Goal: Task Accomplishment & Management: Manage account settings

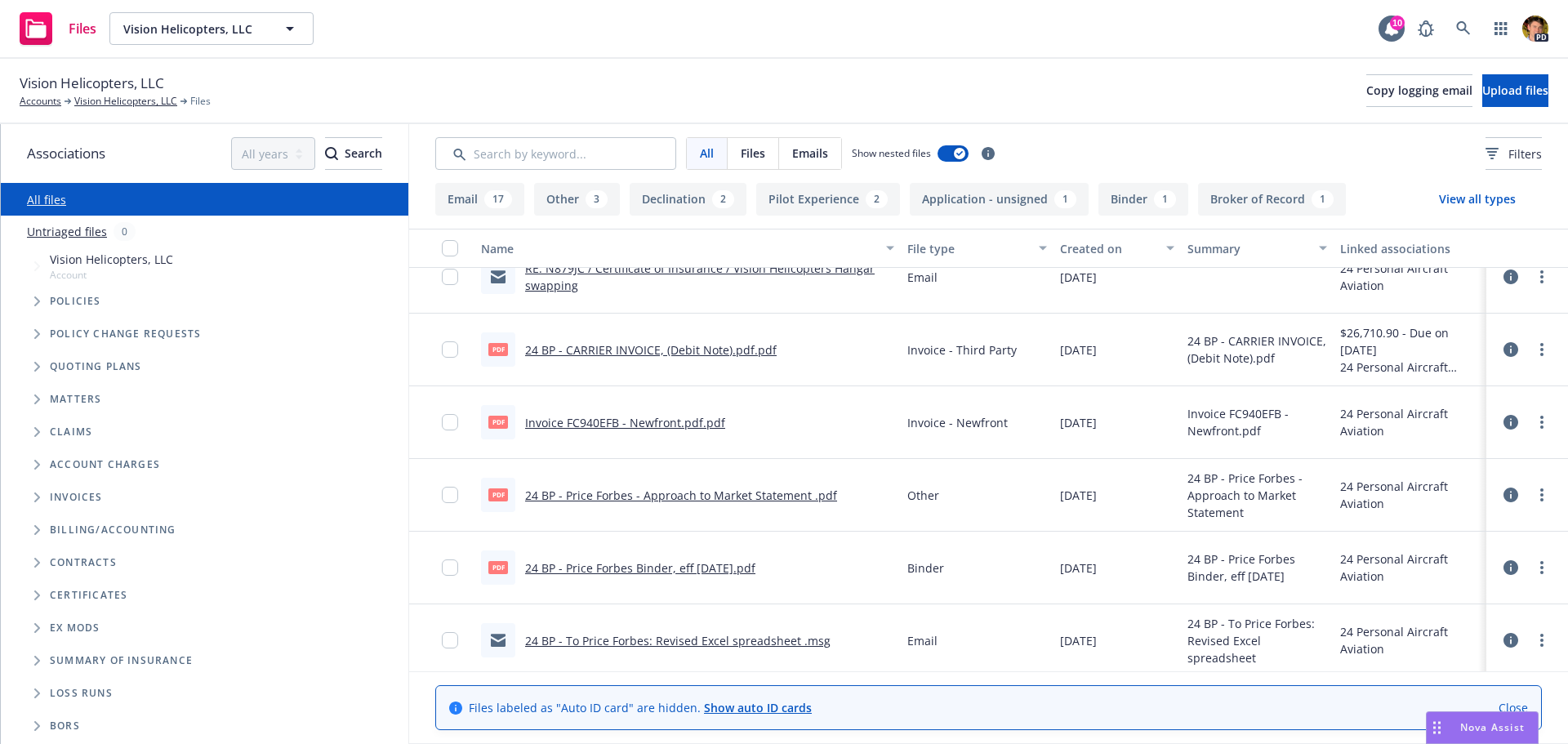
scroll to position [408, 0]
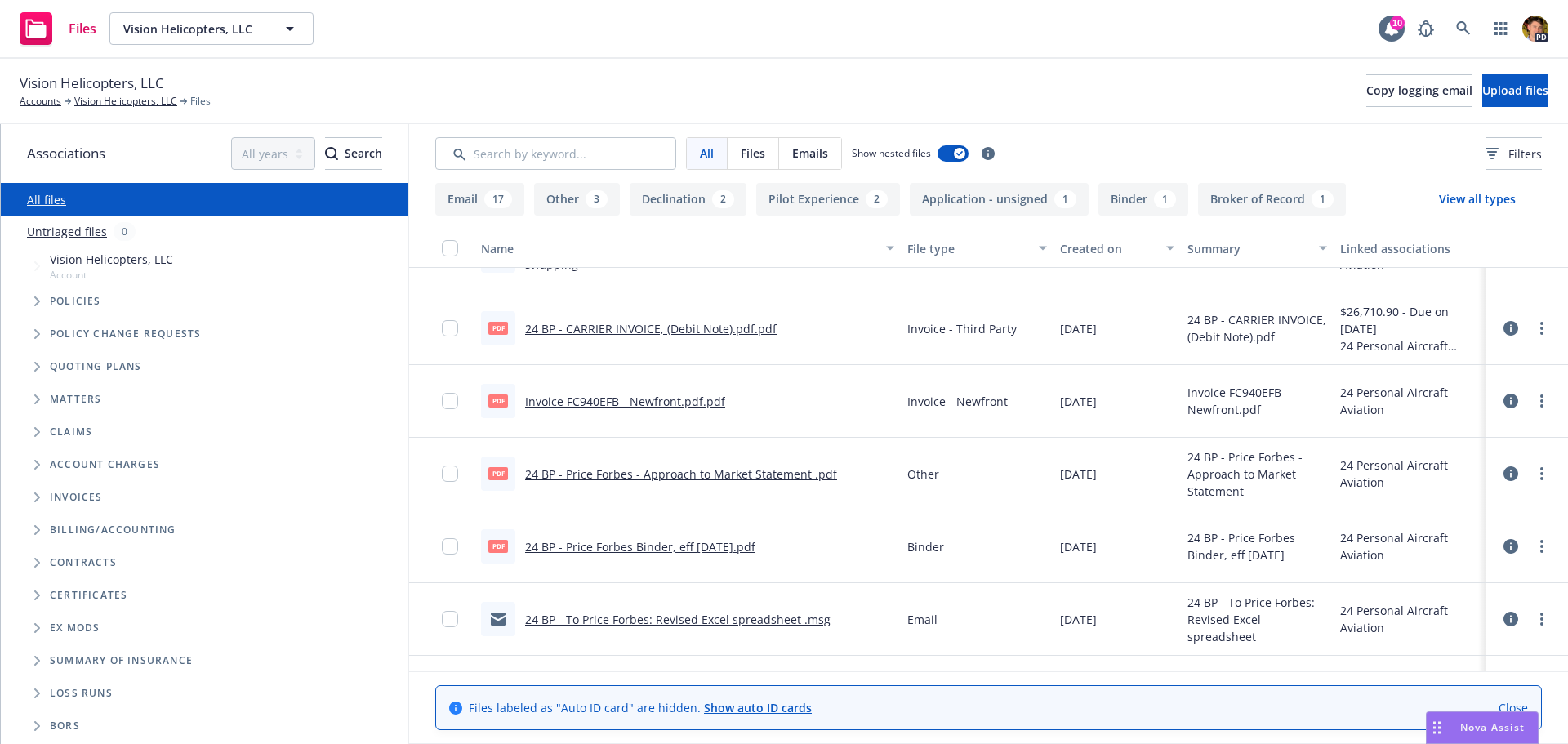
click at [648, 330] on link "24 BP - CARRIER INVOICE, (Debit Note).pdf.pdf" at bounding box center [651, 329] width 252 height 15
click at [122, 97] on link "Vision Helicopters, LLC" at bounding box center [125, 100] width 103 height 14
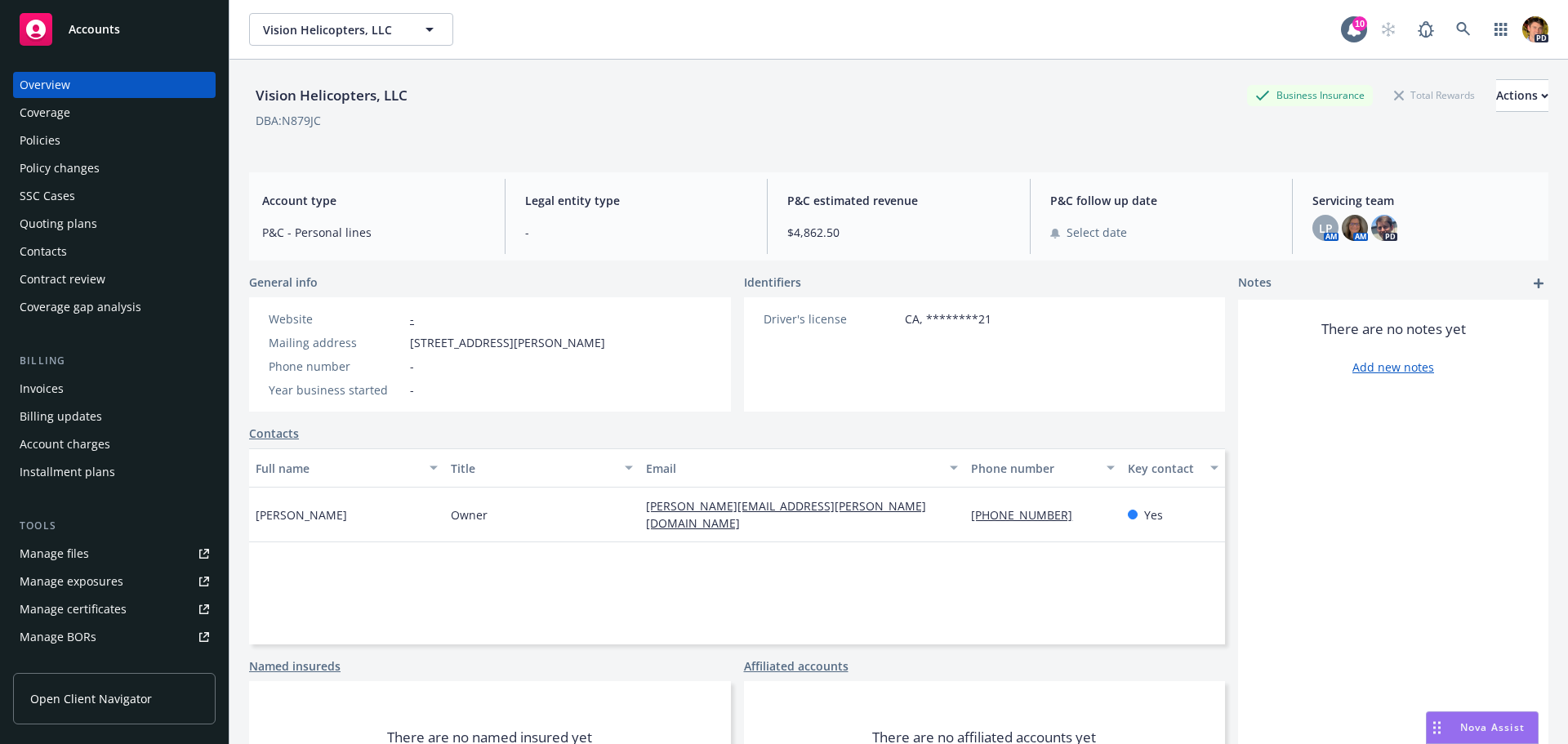
click at [60, 146] on div "Policies" at bounding box center [114, 140] width 189 height 26
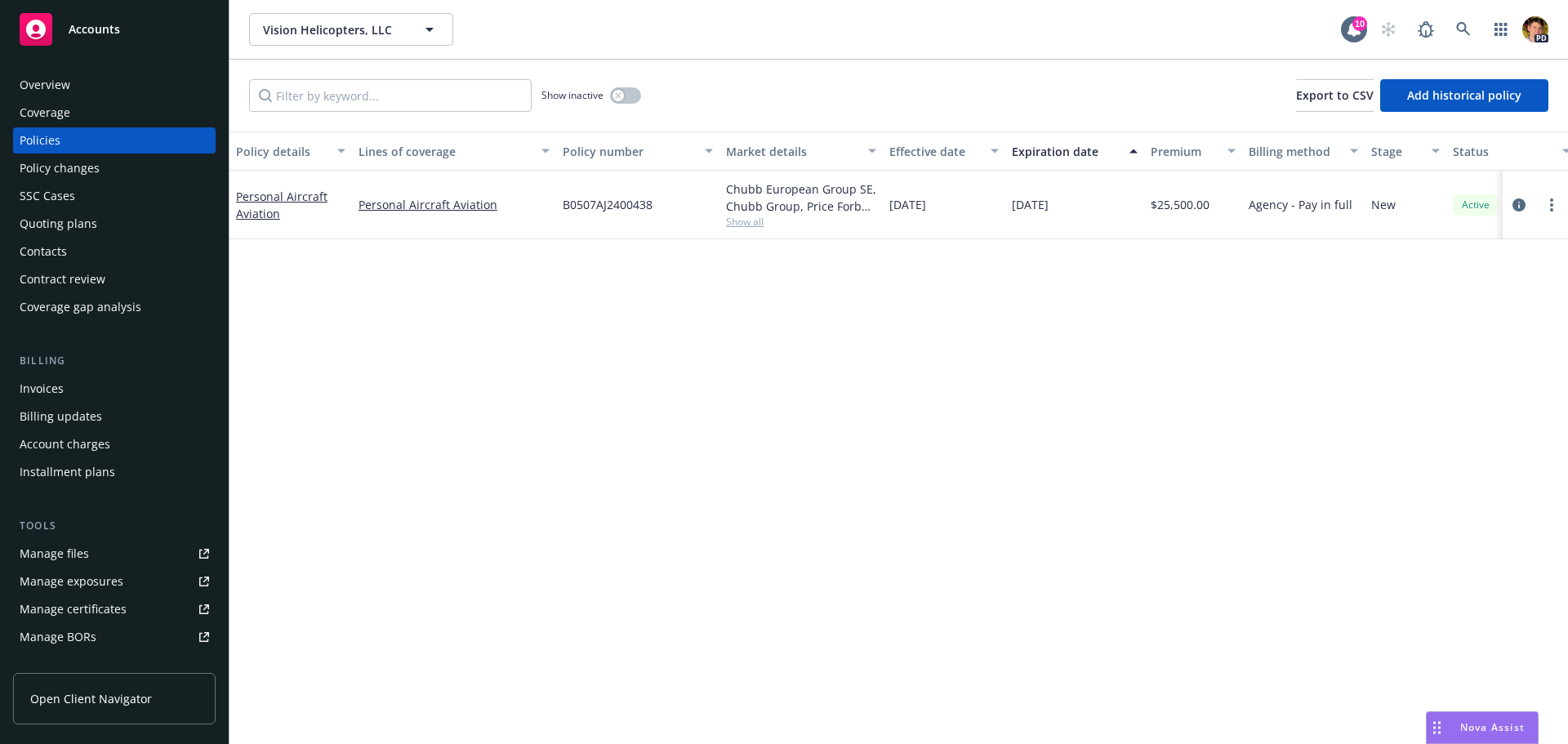
click at [95, 557] on link "Manage files" at bounding box center [115, 553] width 203 height 26
click at [111, 587] on div "Manage exposures" at bounding box center [71, 580] width 104 height 26
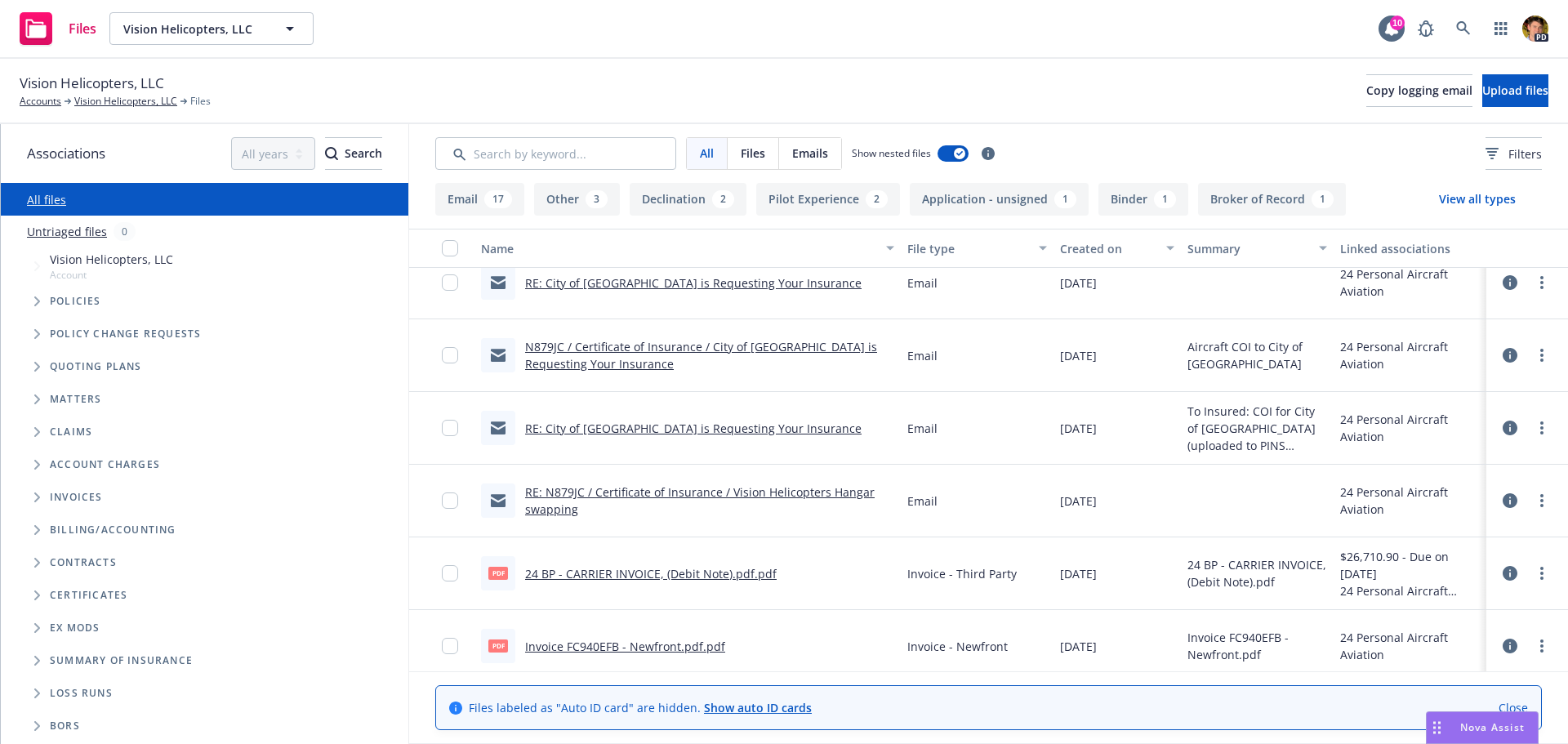
scroll to position [245, 0]
